Goal: Transaction & Acquisition: Purchase product/service

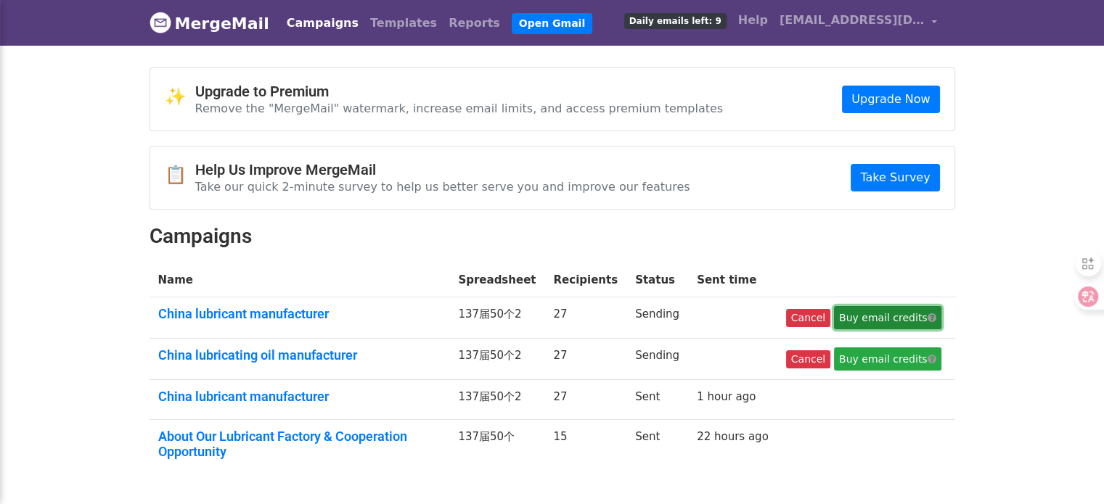
click at [893, 320] on link "Buy email credits" at bounding box center [887, 317] width 107 height 23
click at [657, 314] on td "Sending" at bounding box center [657, 318] width 62 height 41
click at [431, 314] on link "China lubricant manufacturer" at bounding box center [299, 314] width 283 height 16
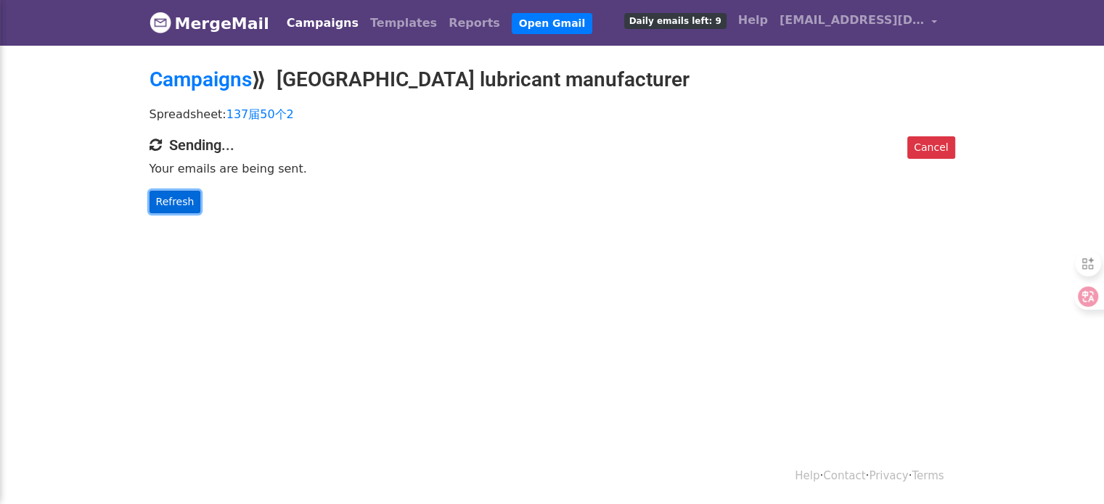
click at [175, 205] on link "Refresh" at bounding box center [175, 202] width 52 height 22
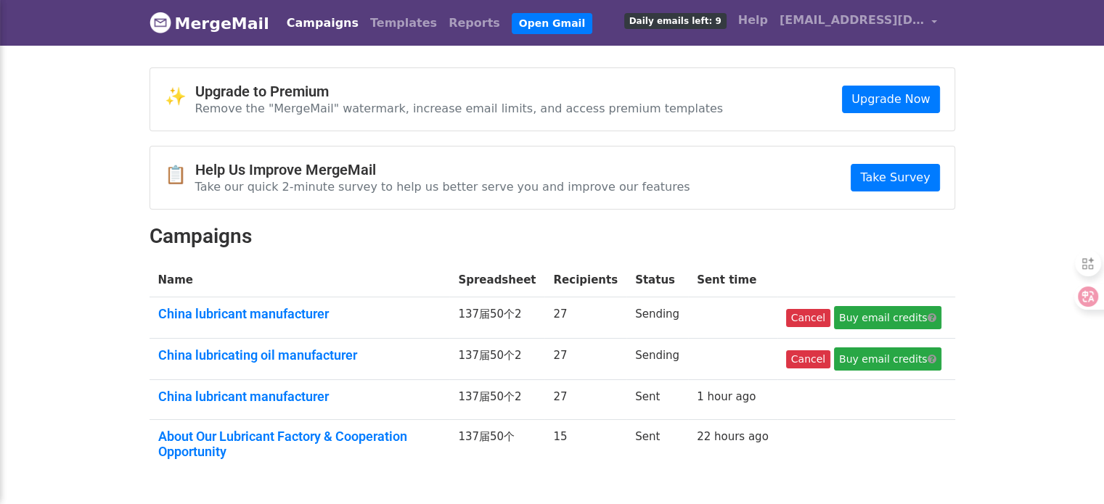
drag, startPoint x: 657, startPoint y: 315, endPoint x: 610, endPoint y: 325, distance: 48.3
click at [656, 315] on td "Sending" at bounding box center [657, 318] width 62 height 41
drag, startPoint x: 548, startPoint y: 324, endPoint x: 520, endPoint y: 311, distance: 30.9
click at [544, 321] on td "137届50个2" at bounding box center [496, 318] width 95 height 41
click at [520, 311] on td "137届50个2" at bounding box center [496, 318] width 95 height 41
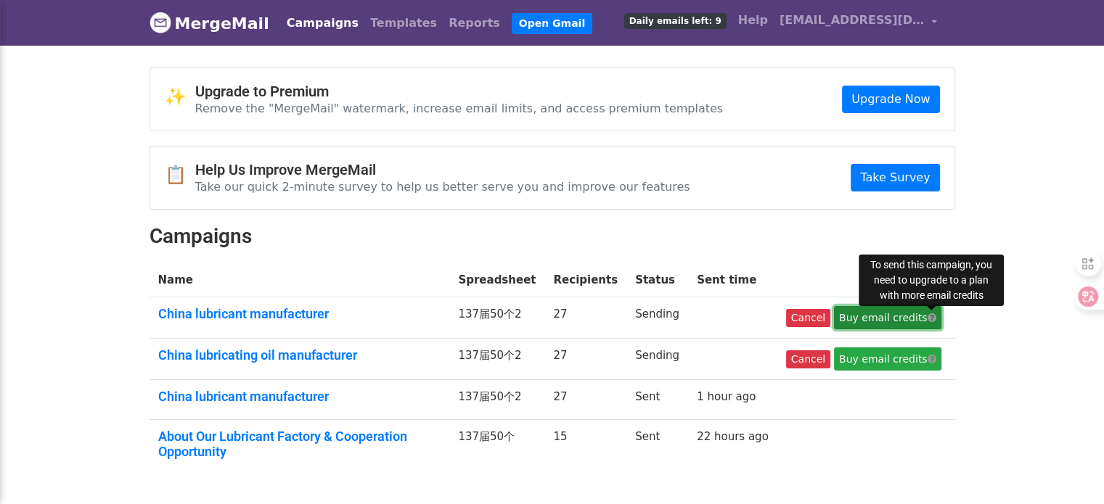
click at [930, 313] on span at bounding box center [931, 318] width 9 height 10
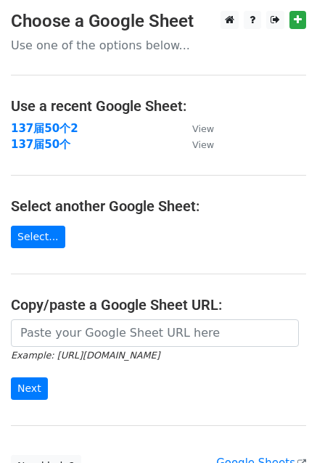
click at [168, 20] on h3 "Choose a Google Sheet" at bounding box center [158, 21] width 295 height 21
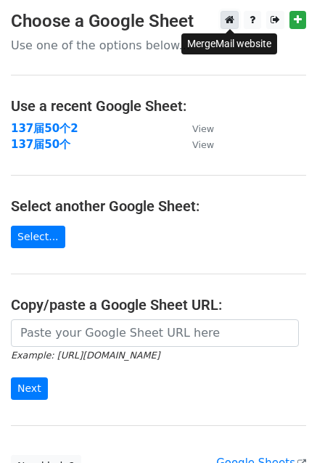
click at [232, 20] on icon at bounding box center [229, 20] width 9 height 10
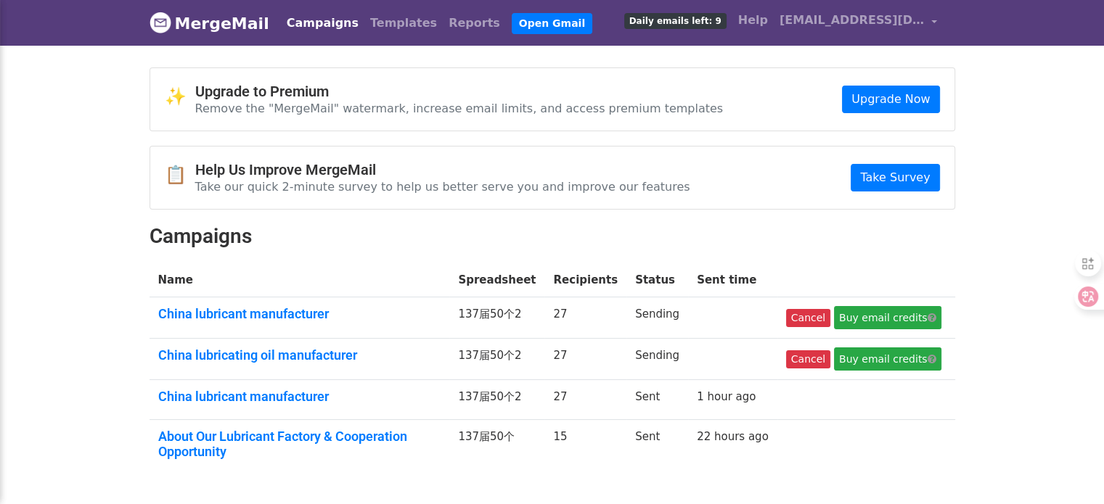
click at [663, 310] on td "Sending" at bounding box center [657, 318] width 62 height 41
click at [662, 356] on td "Sending" at bounding box center [657, 359] width 62 height 41
click at [663, 345] on td "Sending" at bounding box center [657, 359] width 62 height 41
click at [659, 343] on td "Sending" at bounding box center [657, 359] width 62 height 41
click at [655, 336] on td "Sending" at bounding box center [657, 318] width 62 height 41
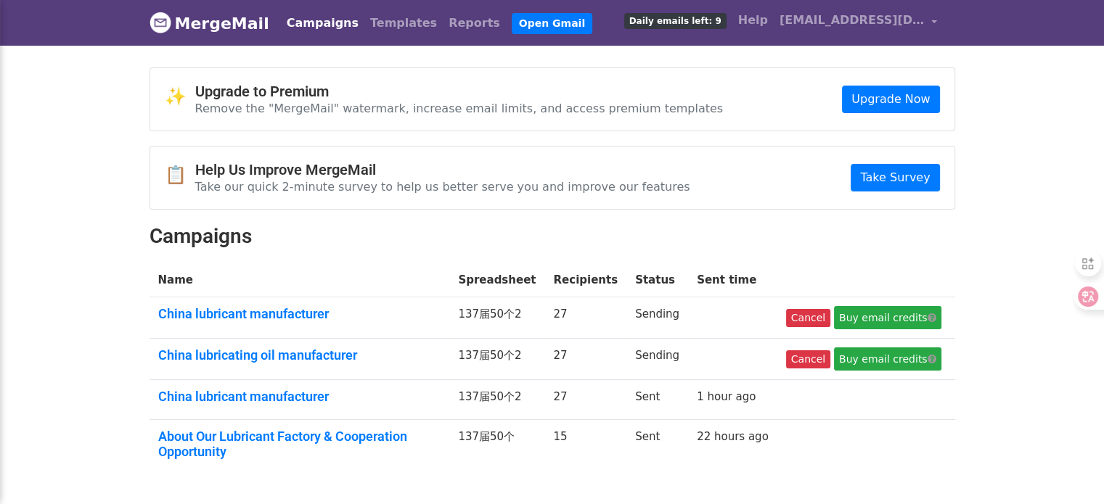
click at [655, 335] on td "Sending" at bounding box center [657, 318] width 62 height 41
click at [624, 244] on h2 "Campaigns" at bounding box center [552, 236] width 806 height 25
